Goal: Check status: Check status

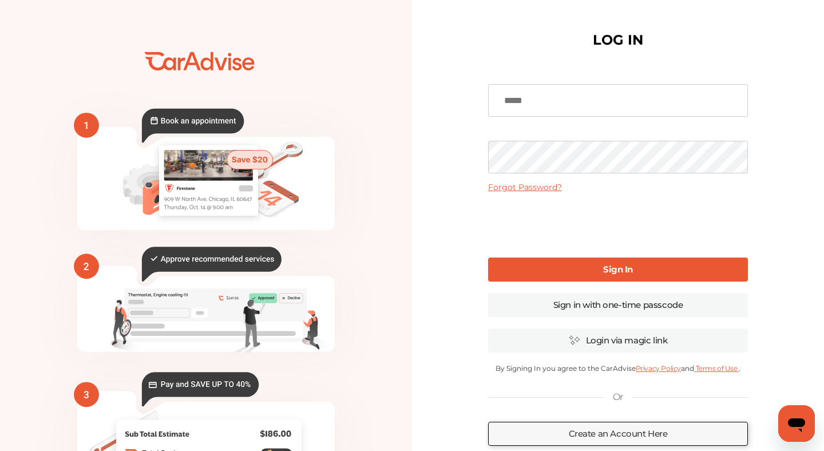
type input "**********"
click at [530, 268] on link "Sign In" at bounding box center [618, 270] width 260 height 24
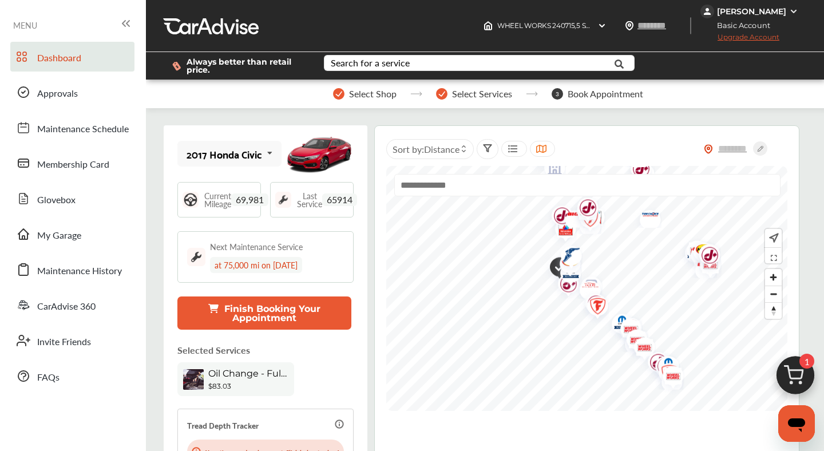
click at [734, 15] on div "[PERSON_NAME]" at bounding box center [751, 11] width 69 height 10
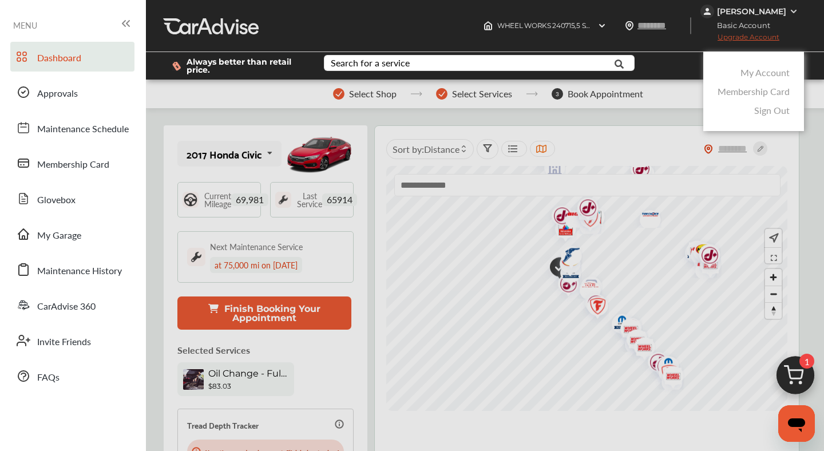
click at [773, 70] on link "My Account" at bounding box center [765, 72] width 49 height 13
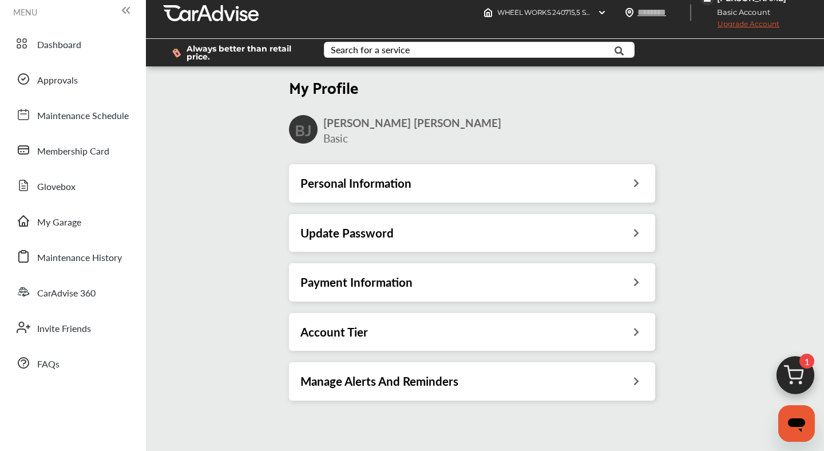
scroll to position [7, 0]
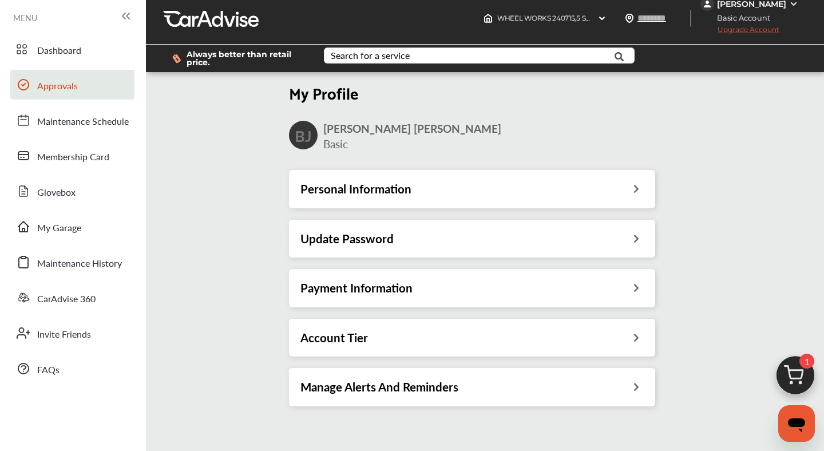
click at [53, 78] on link "Approvals" at bounding box center [72, 85] width 124 height 30
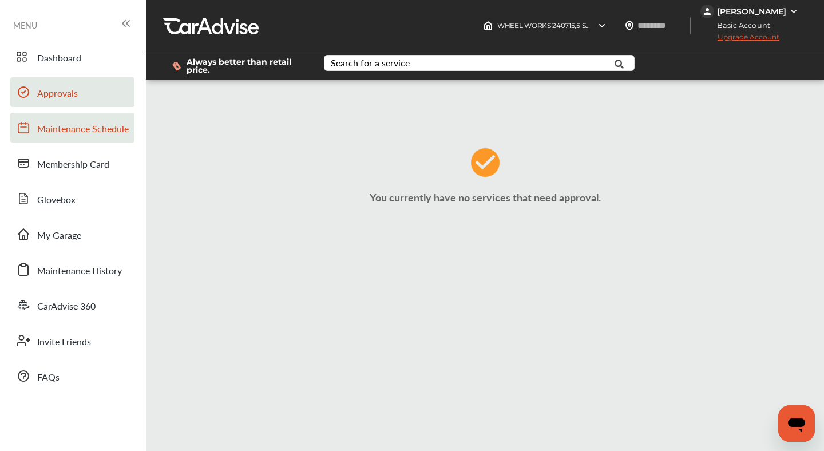
click at [59, 140] on link "Maintenance Schedule" at bounding box center [72, 128] width 124 height 30
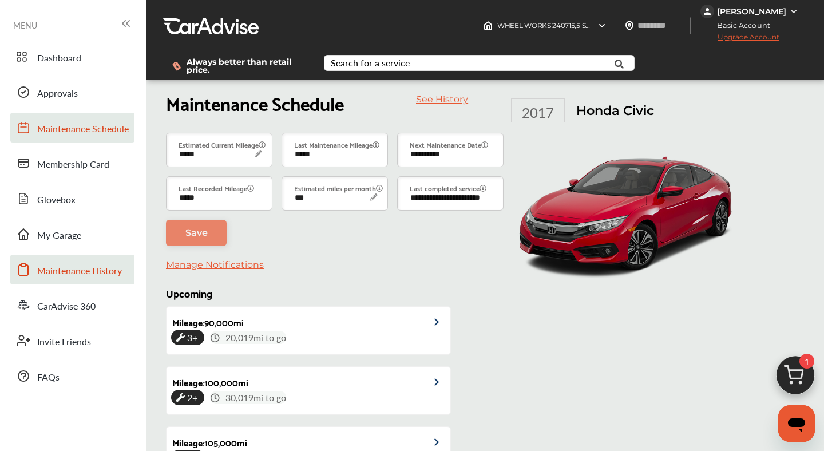
click at [79, 267] on span "Maintenance History" at bounding box center [79, 271] width 85 height 15
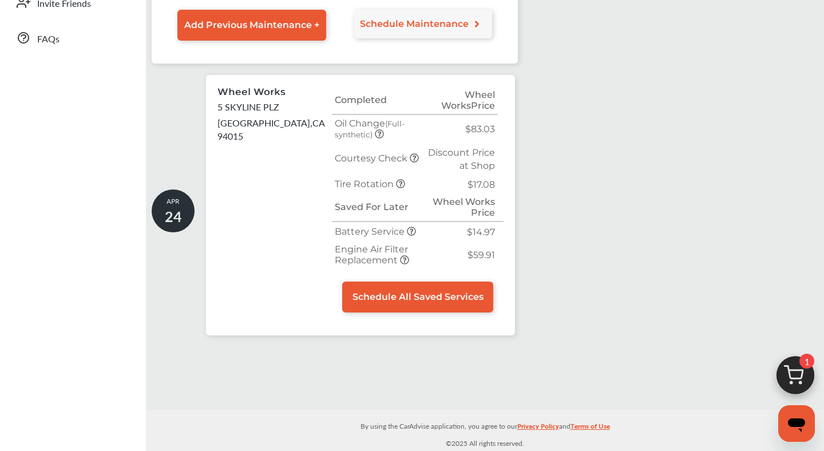
scroll to position [417, 0]
click at [484, 124] on span "$83.03" at bounding box center [480, 129] width 30 height 11
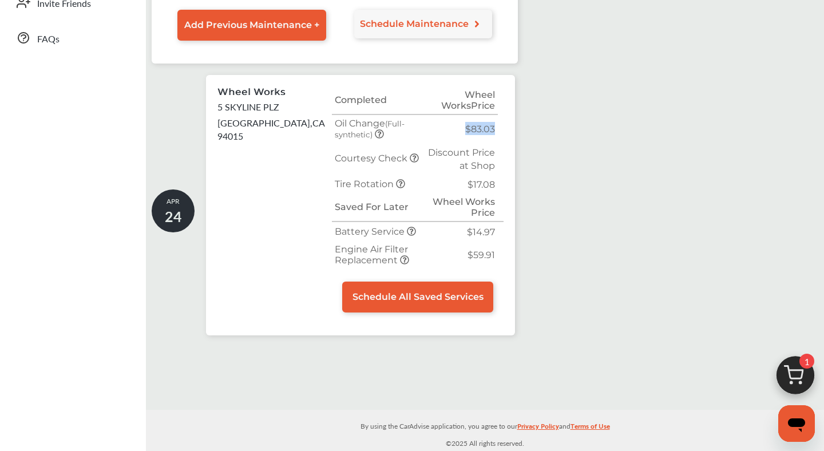
click at [266, 179] on div "Wheel Works [STREET_ADDRESS]" at bounding box center [275, 199] width 114 height 226
